Goal: Navigation & Orientation: Find specific page/section

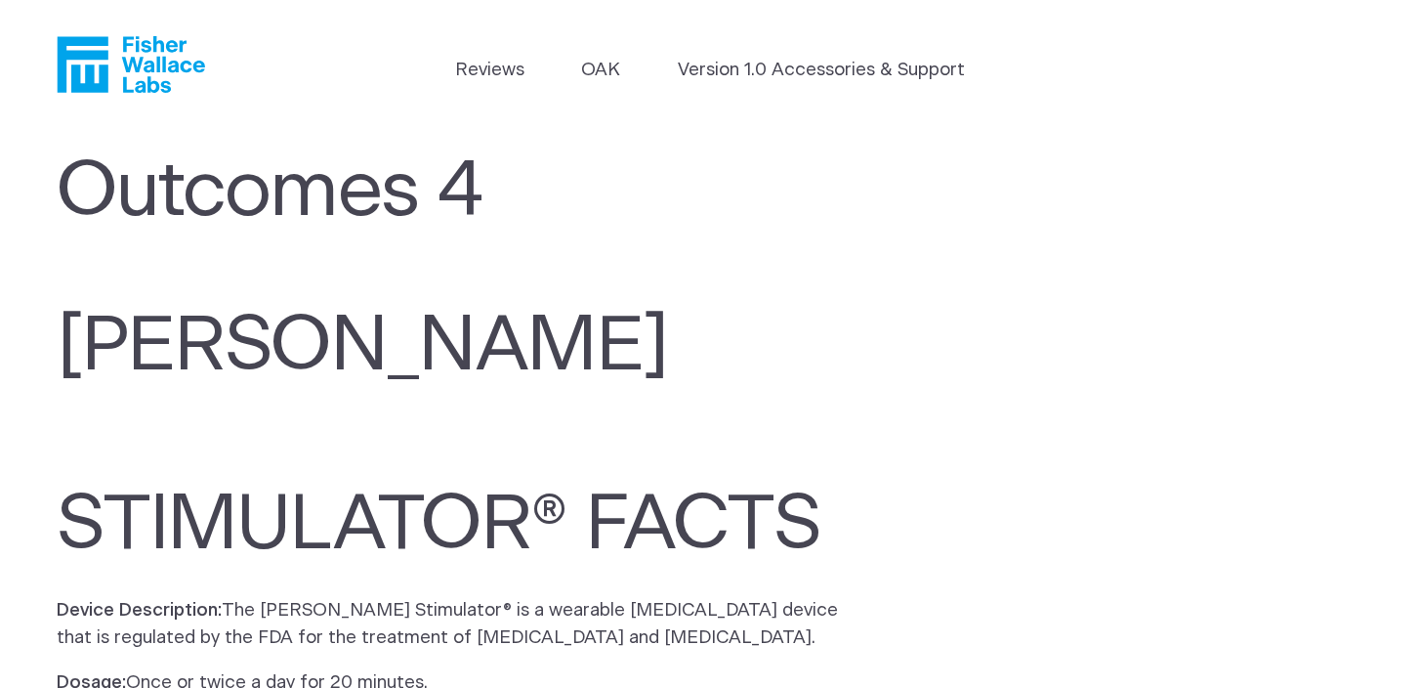
click at [149, 63] on icon "Fisher Wallace" at bounding box center [131, 64] width 148 height 57
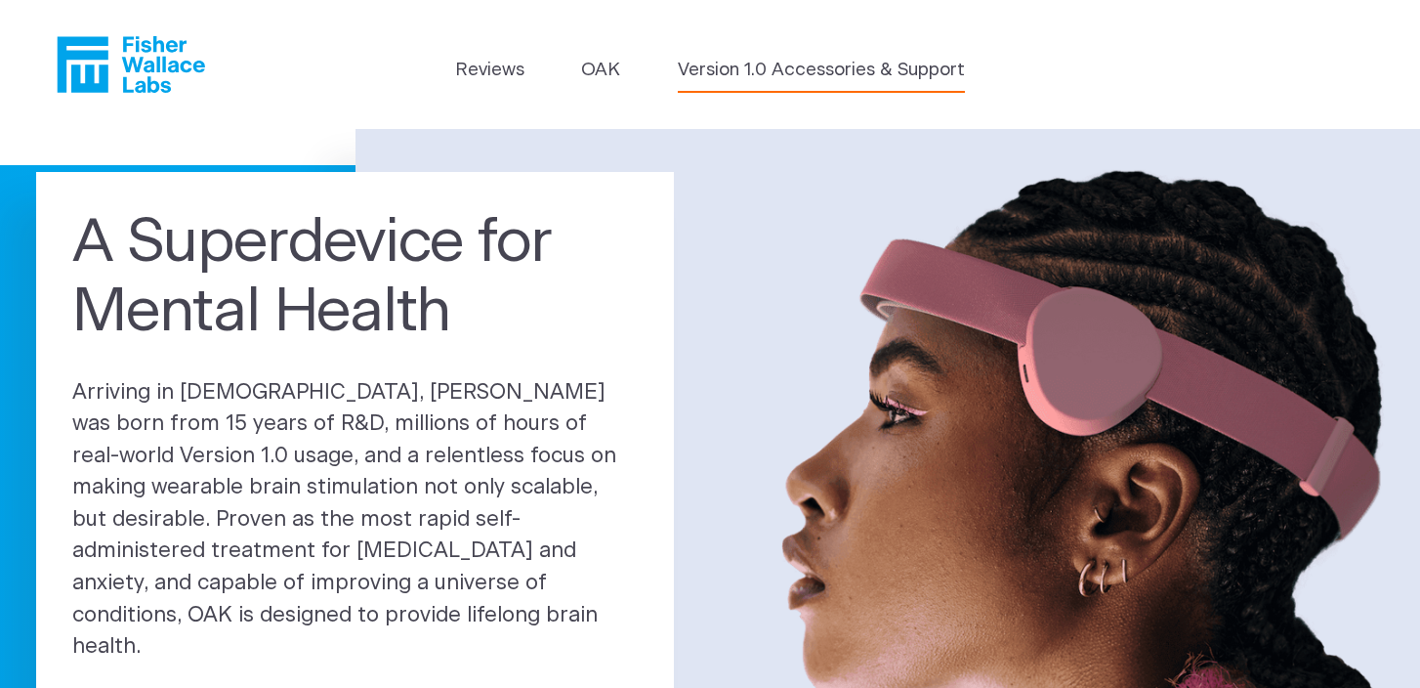
click at [721, 72] on link "Version 1.0 Accessories & Support" at bounding box center [821, 70] width 287 height 27
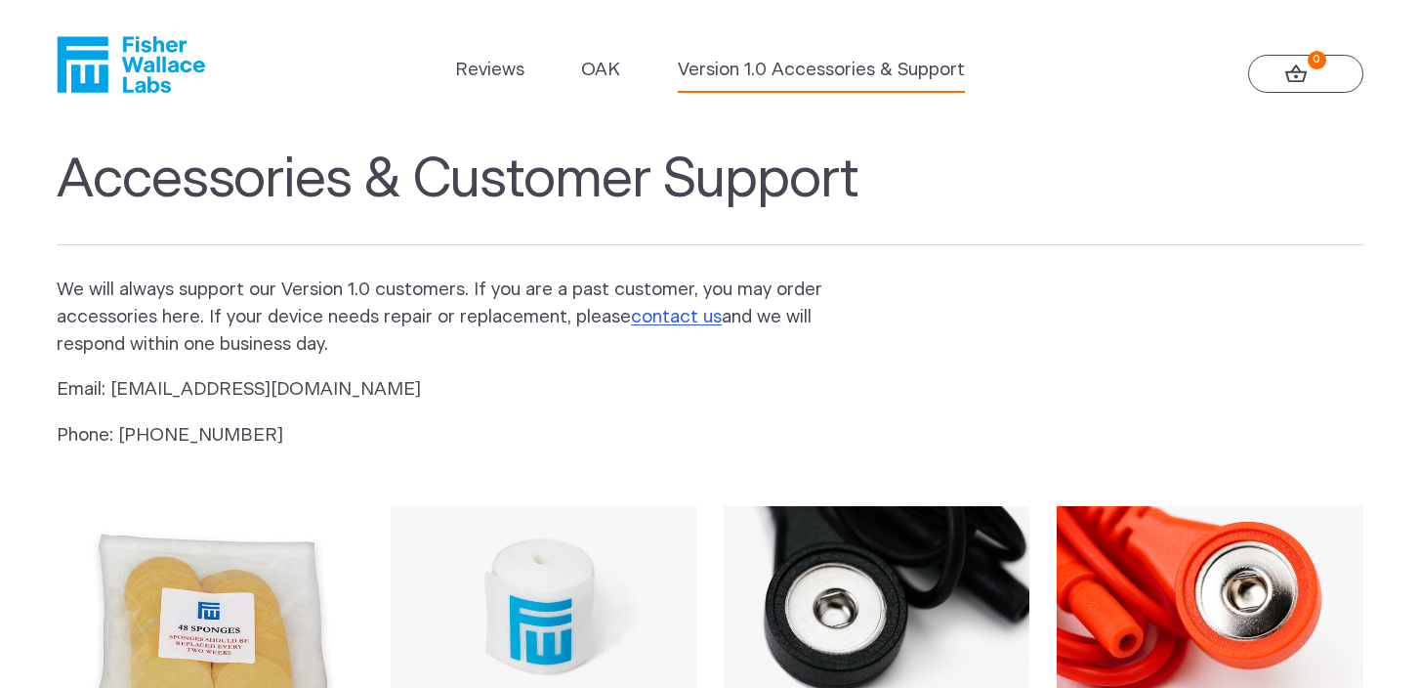
click at [195, 68] on icon "Fisher Wallace" at bounding box center [138, 64] width 134 height 57
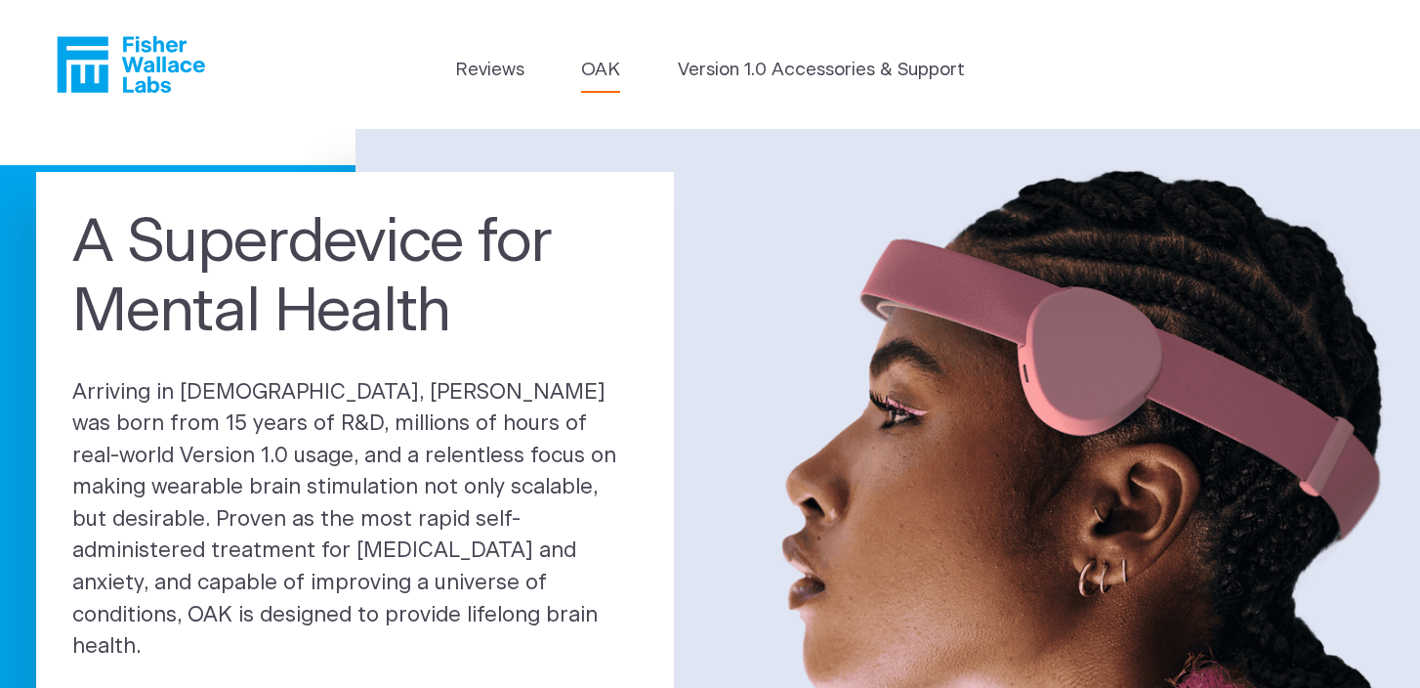
click at [595, 63] on link "OAK" at bounding box center [600, 70] width 39 height 27
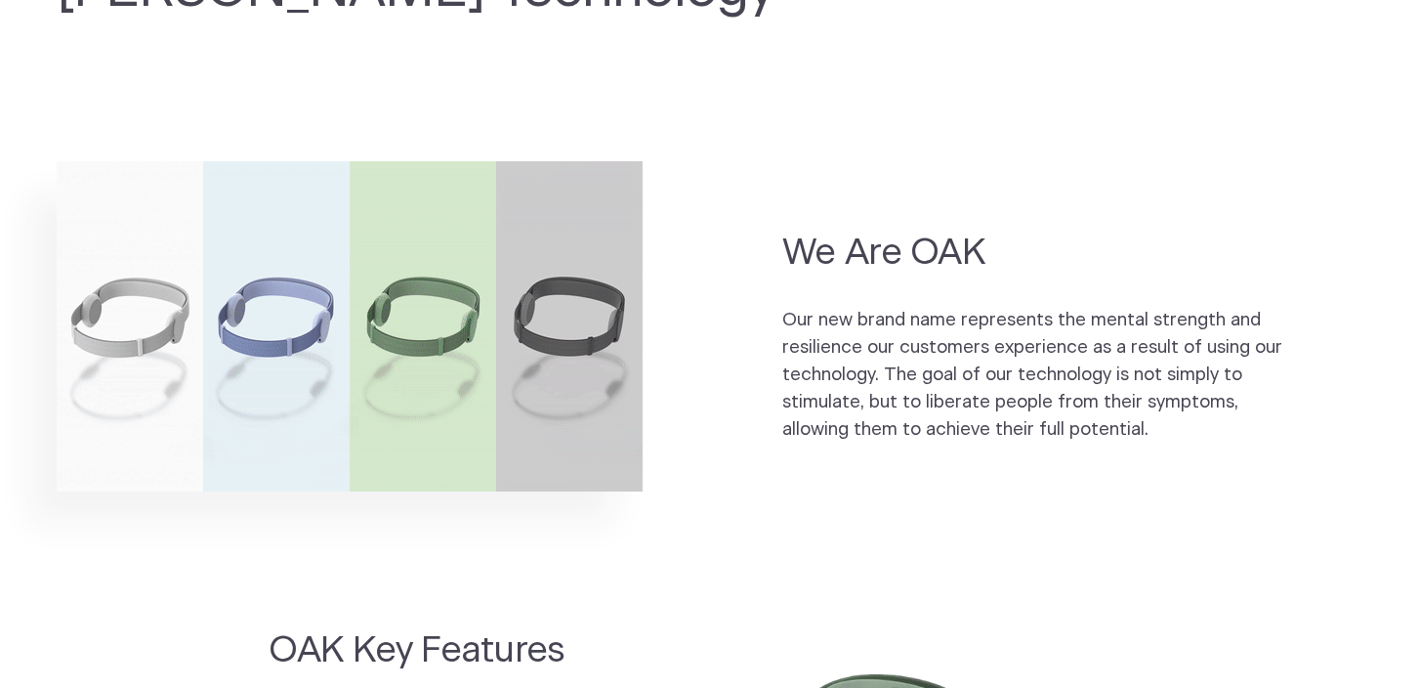
scroll to position [1192, 0]
